Goal: Register for event/course

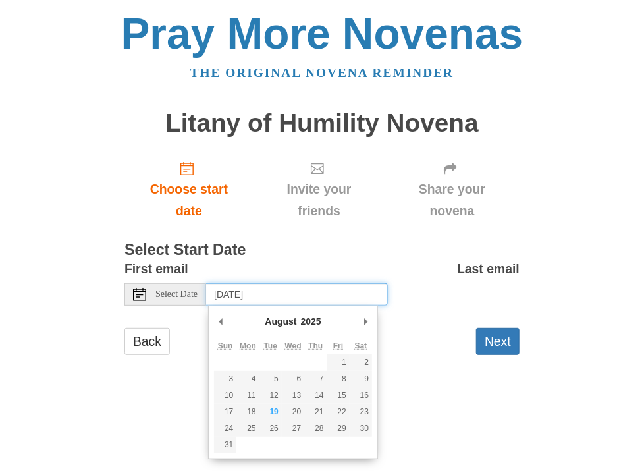
click at [267, 293] on input "[DATE]" at bounding box center [297, 294] width 182 height 22
type input "[DATE]"
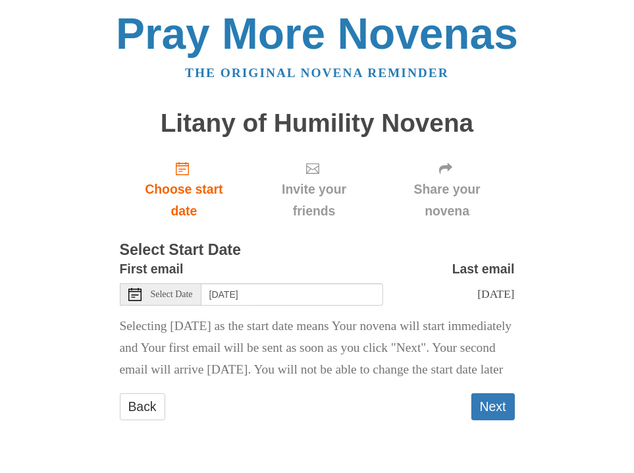
scroll to position [7, 0]
click at [498, 420] on button "Next" at bounding box center [492, 406] width 43 height 27
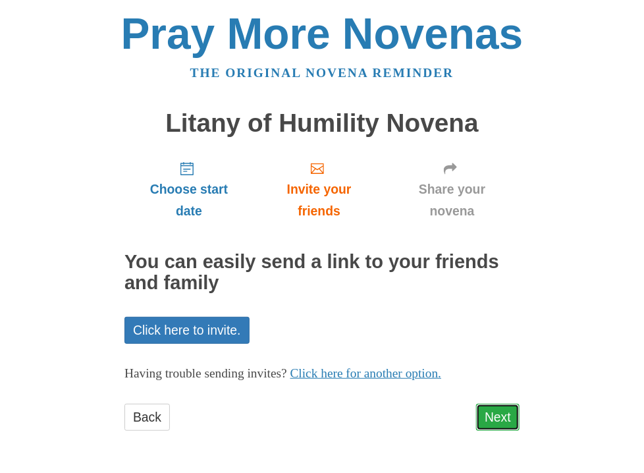
click at [497, 412] on link "Next" at bounding box center [497, 417] width 43 height 27
